Goal: Download file/media

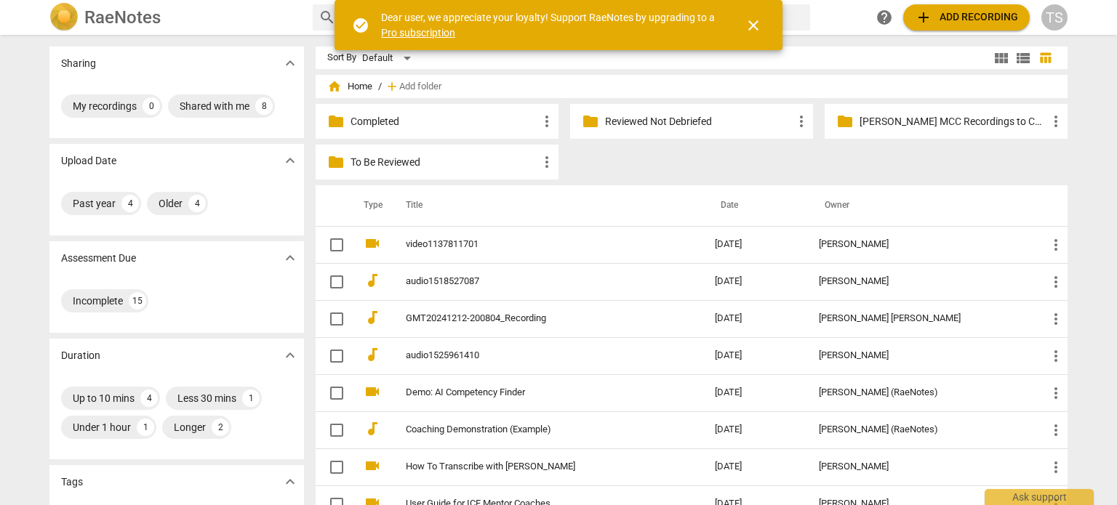
click at [423, 159] on p "To Be Reviewed" at bounding box center [445, 162] width 188 height 15
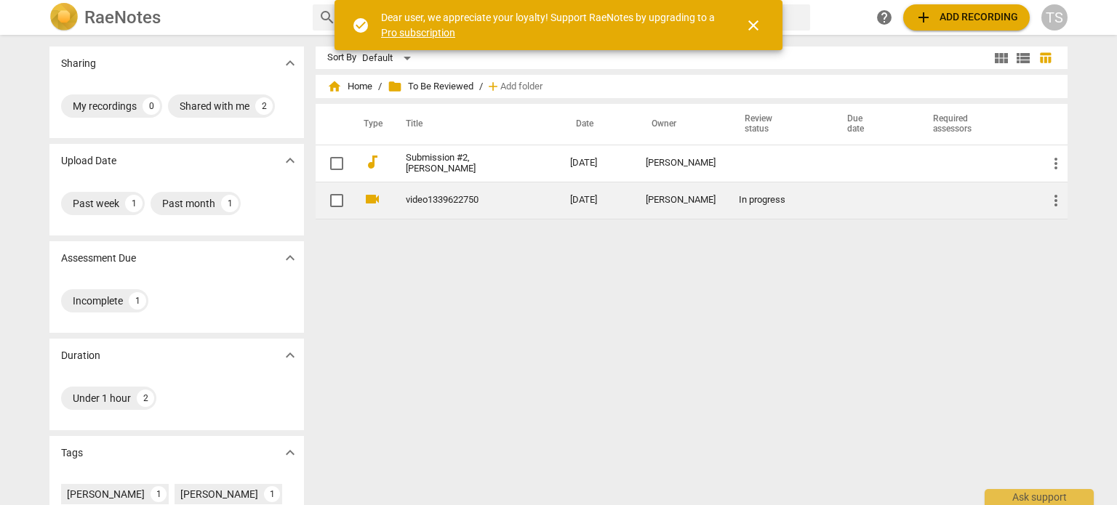
click at [451, 198] on link "video1339622750" at bounding box center [462, 200] width 112 height 11
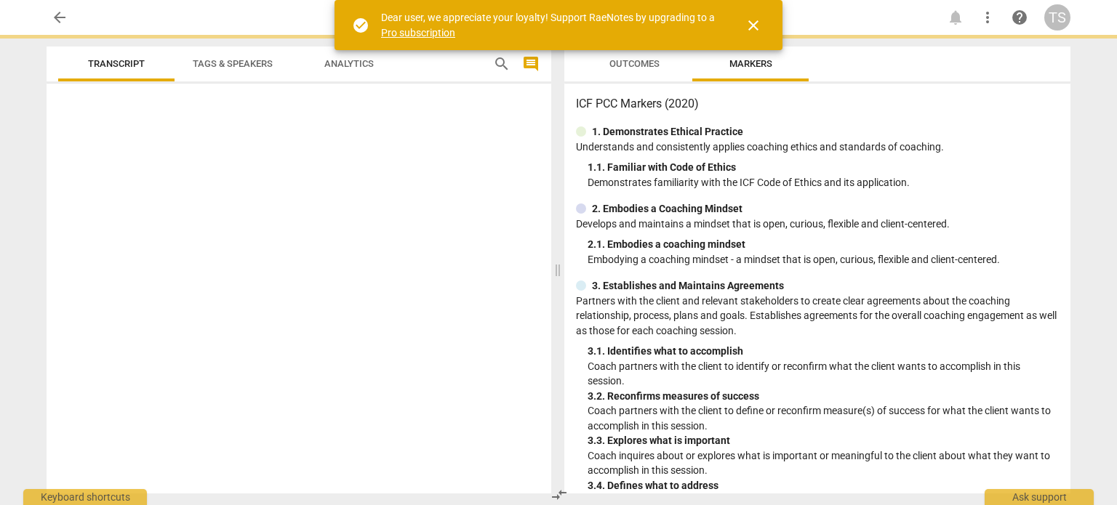
click at [451, 198] on div at bounding box center [299, 291] width 505 height 404
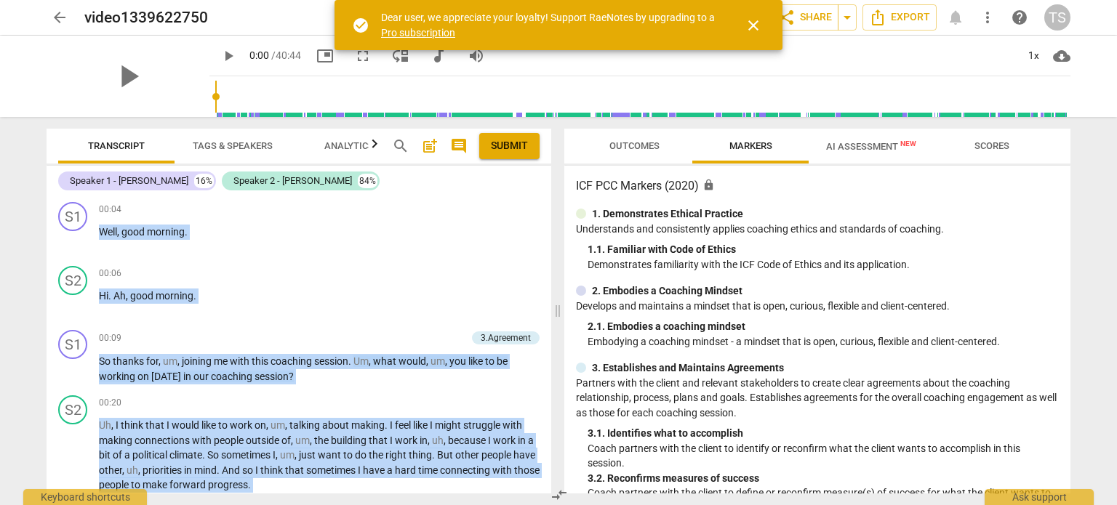
click at [165, 84] on div "play_arrow" at bounding box center [128, 76] width 163 height 81
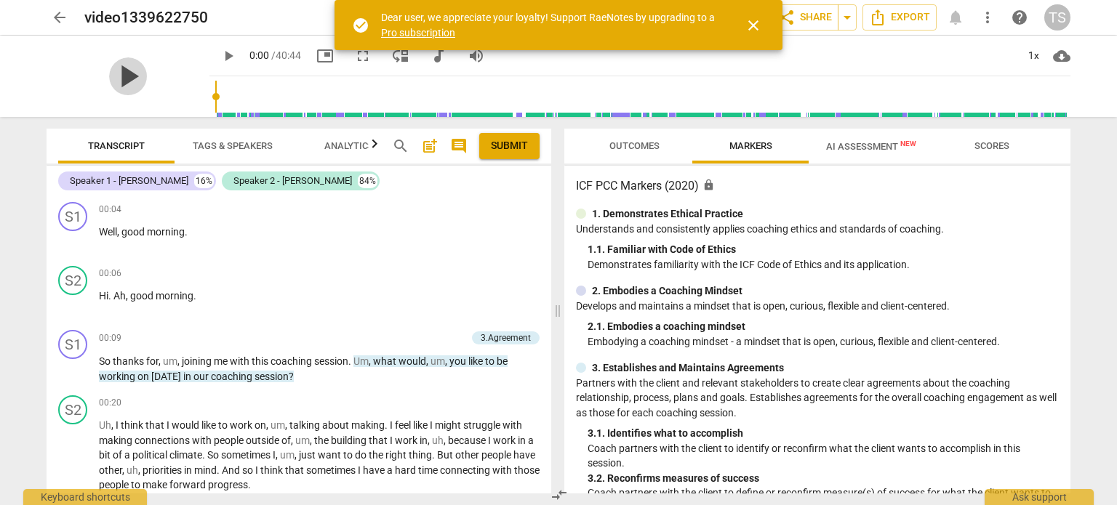
click at [109, 72] on span "play_arrow" at bounding box center [128, 76] width 38 height 38
click at [989, 21] on span "more_vert" at bounding box center [987, 17] width 17 height 17
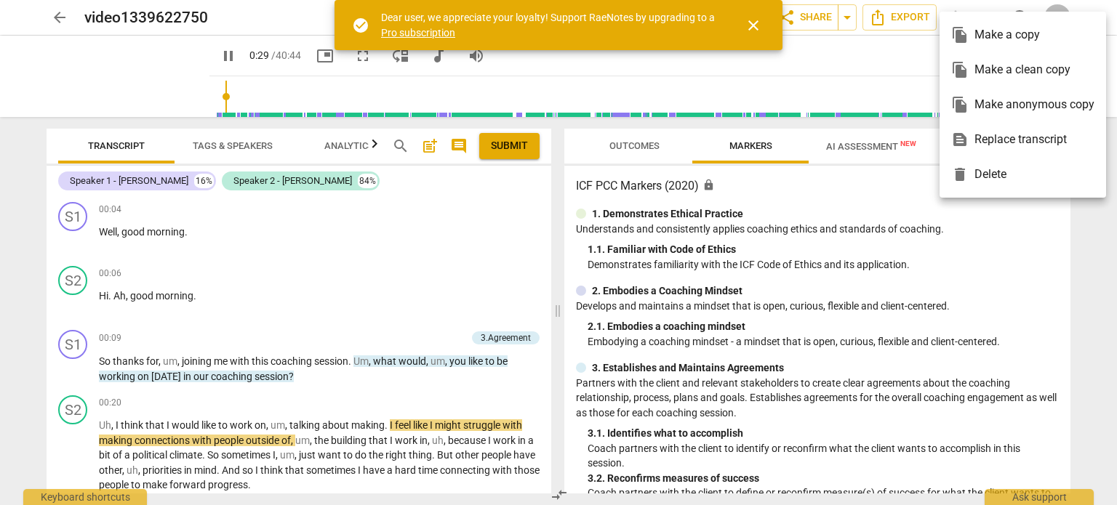
click at [1084, 212] on div at bounding box center [558, 252] width 1117 height 505
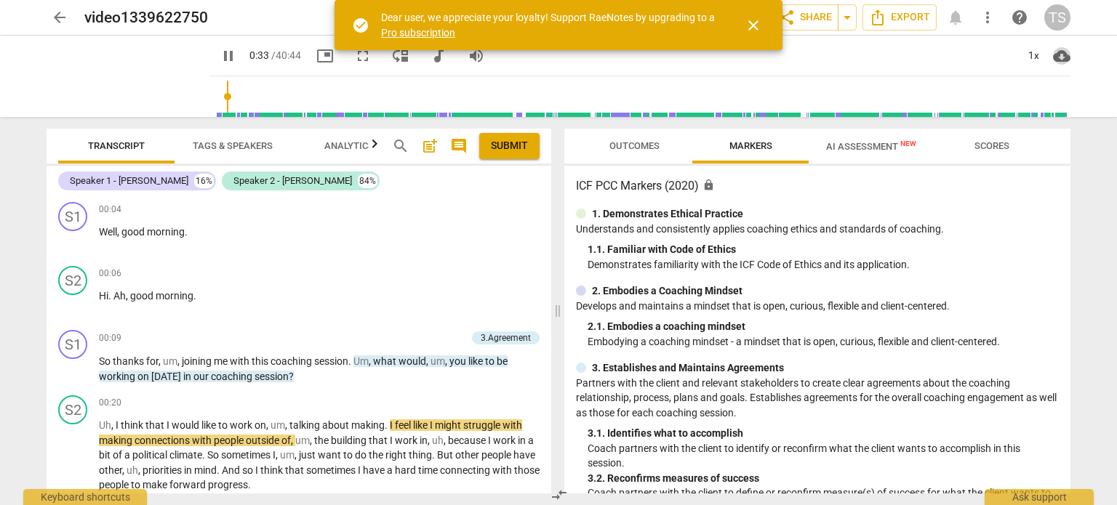
click at [1057, 58] on span "cloud_download" at bounding box center [1061, 55] width 17 height 17
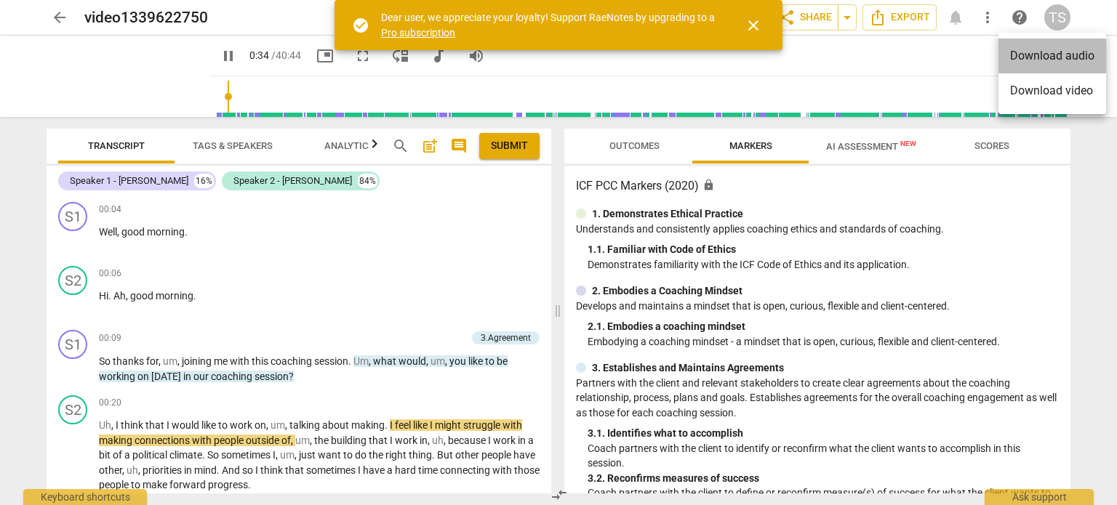
click at [1057, 58] on li "Download audio" at bounding box center [1053, 56] width 108 height 35
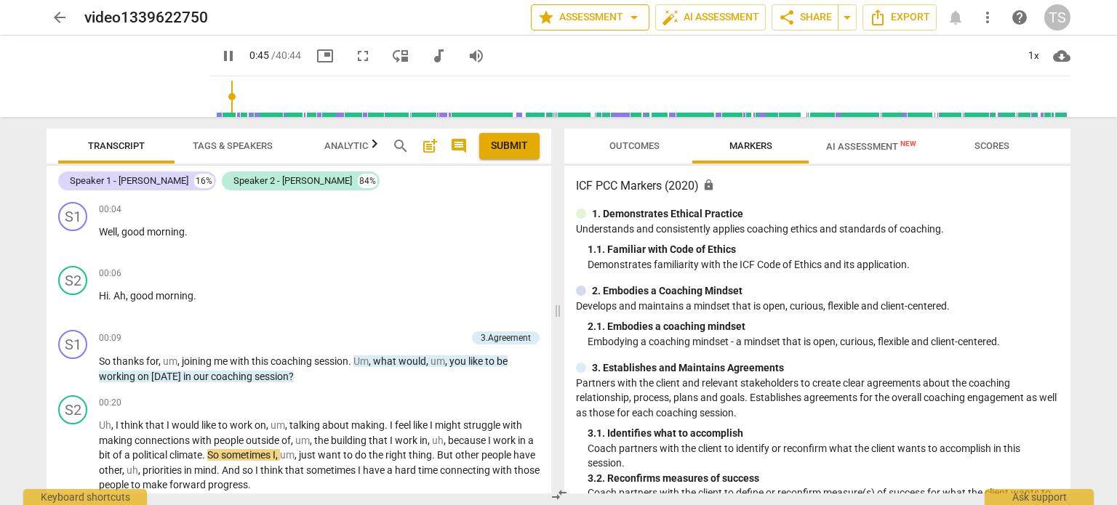
type input "46"
